Goal: Information Seeking & Learning: Learn about a topic

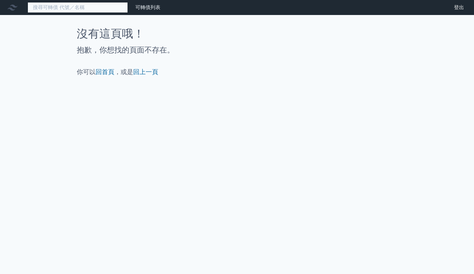
click at [42, 5] on input at bounding box center [78, 7] width 100 height 11
paste input "中揚光"
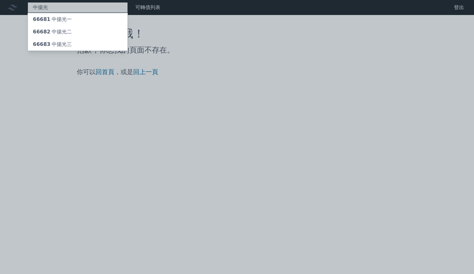
type input "中揚光"
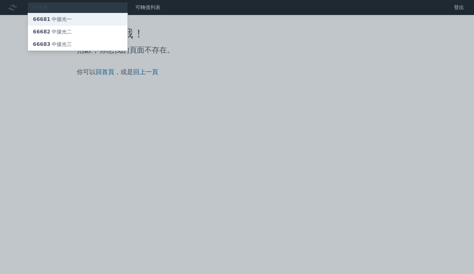
click at [60, 17] on div "66681 中揚光一" at bounding box center [52, 20] width 39 height 8
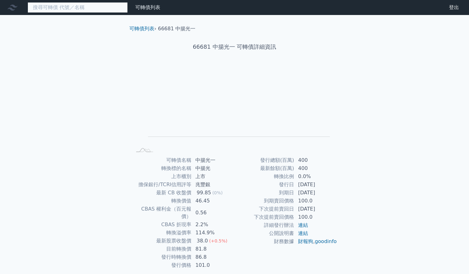
click at [80, 8] on input at bounding box center [78, 7] width 100 height 11
paste input "中揚光"
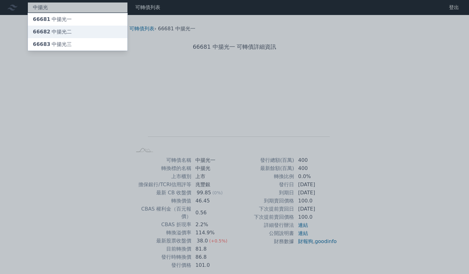
type input "中揚光"
click at [68, 31] on div "66682 中揚光二" at bounding box center [52, 32] width 39 height 8
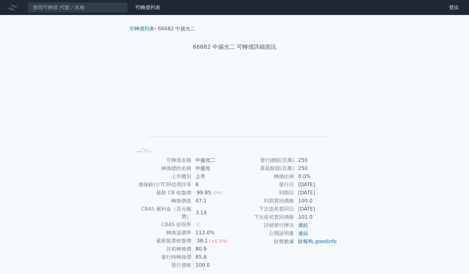
click at [93, 13] on nav "可轉債列表 財務數據 可轉債列表 財務數據 登出 登出" at bounding box center [234, 7] width 469 height 15
click at [91, 9] on input at bounding box center [78, 7] width 100 height 11
paste input "中揚光"
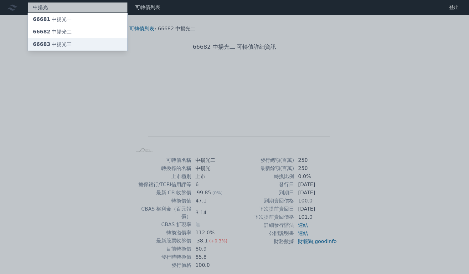
type input "中揚光"
click at [67, 42] on div "66683 中揚光三" at bounding box center [52, 45] width 39 height 8
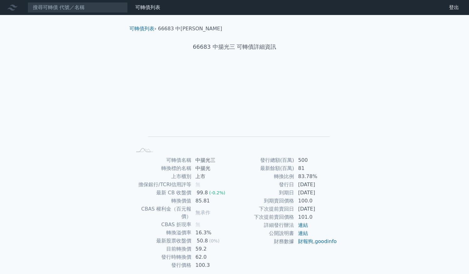
drag, startPoint x: 326, startPoint y: 197, endPoint x: 290, endPoint y: 191, distance: 37.0
click at [290, 191] on tr "到期日 2025-01-03" at bounding box center [285, 193] width 103 height 8
drag, startPoint x: 291, startPoint y: 192, endPoint x: 320, endPoint y: 192, distance: 29.7
click at [299, 192] on tr "到期日 2025-01-03" at bounding box center [285, 193] width 103 height 8
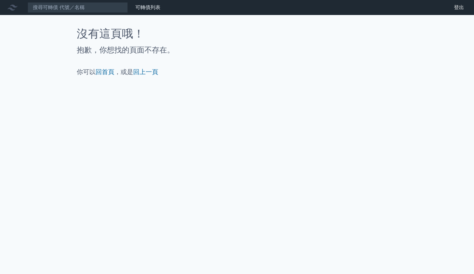
click at [42, 16] on div "可轉債列表 財務數據 可轉債列表 財務數據 登出 登出 沒有這頁哦！ 抱歉，你想找的頁面不存在。 你可以 回首頁 ，或是 回上一頁" at bounding box center [237, 137] width 474 height 274
click at [11, 6] on icon at bounding box center [13, 8] width 10 height 6
click at [153, 10] on link "可轉債列表" at bounding box center [147, 7] width 25 height 6
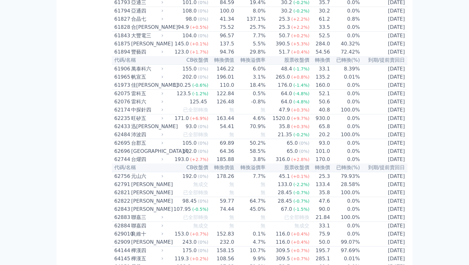
scroll to position [3363, 0]
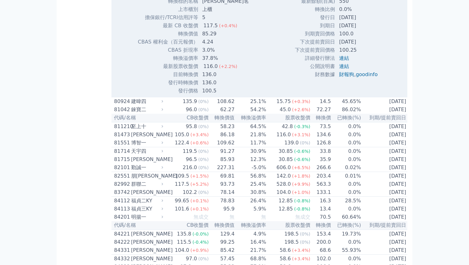
scroll to position [3463, 0]
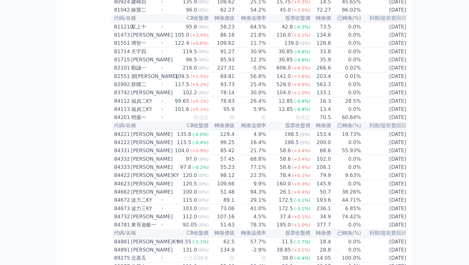
drag, startPoint x: 346, startPoint y: 162, endPoint x: 355, endPoint y: 162, distance: 9.4
drag, startPoint x: 361, startPoint y: 168, endPoint x: 339, endPoint y: 165, distance: 22.7
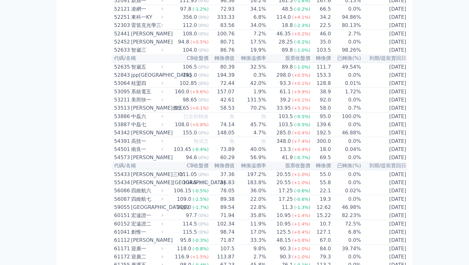
scroll to position [1590, 0]
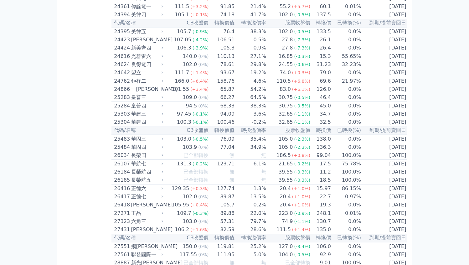
scroll to position [256, 0]
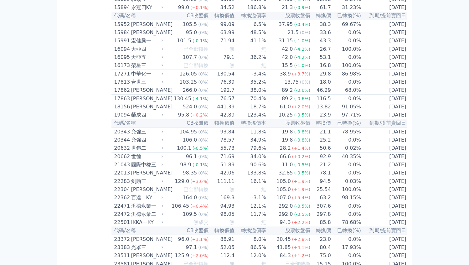
drag, startPoint x: 444, startPoint y: 19, endPoint x: 449, endPoint y: 0, distance: 19.4
